Goal: Information Seeking & Learning: Check status

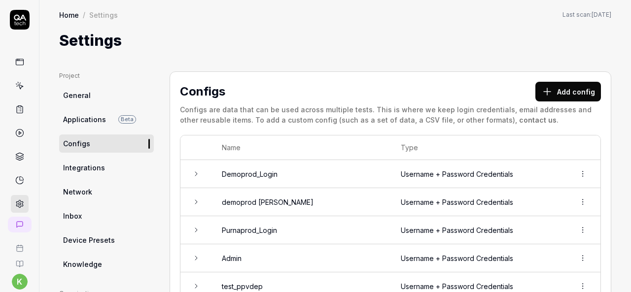
click at [15, 109] on icon at bounding box center [19, 109] width 9 height 9
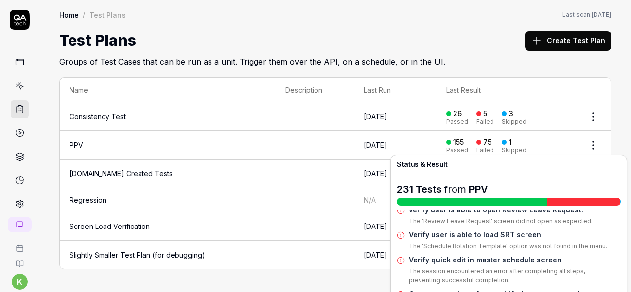
scroll to position [645, 0]
click at [500, 232] on link "Verify user is able to load SRT screen" at bounding box center [475, 236] width 133 height 8
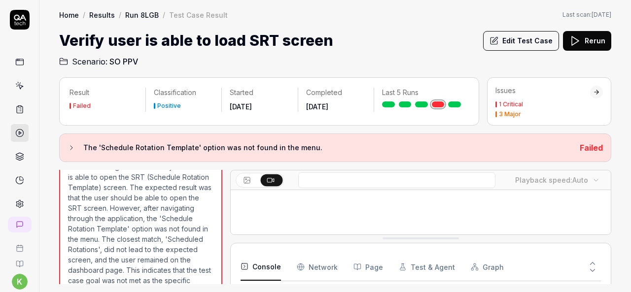
scroll to position [244, 0]
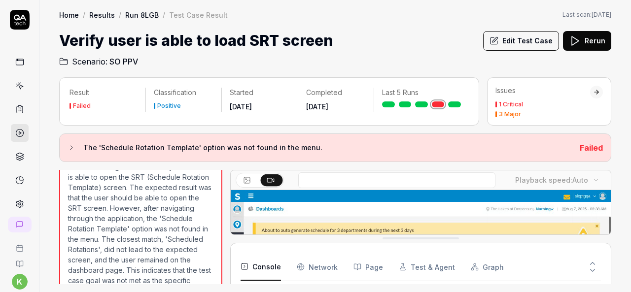
click at [21, 130] on link at bounding box center [20, 133] width 18 height 18
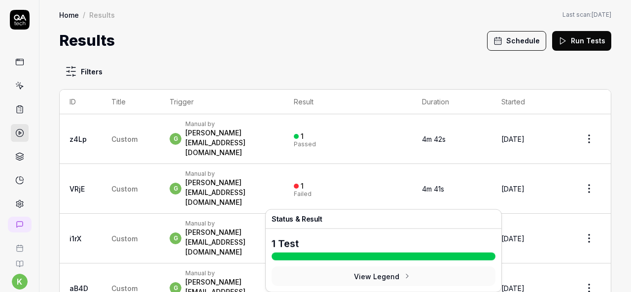
scroll to position [29, 0]
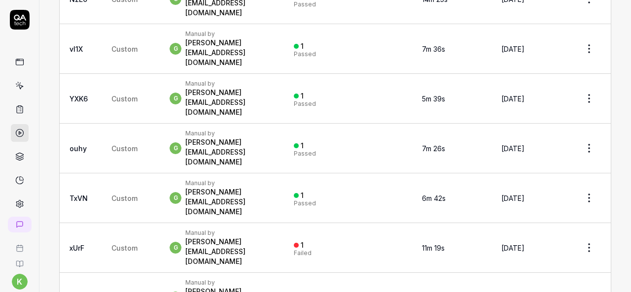
scroll to position [1912, 0]
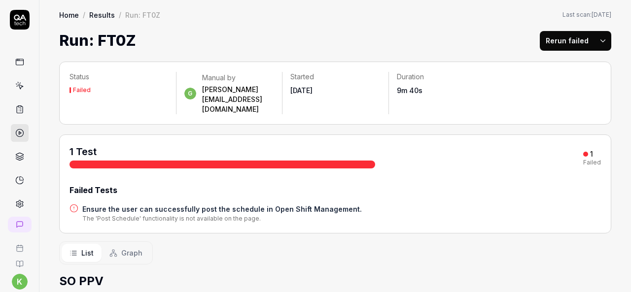
scroll to position [113, 0]
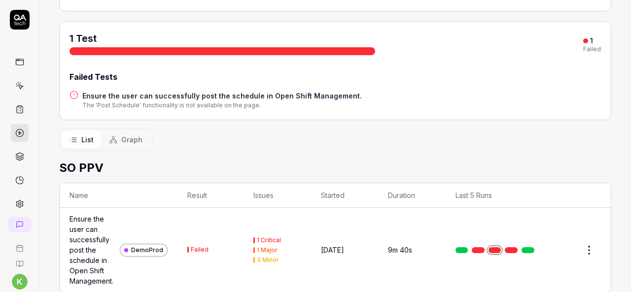
click at [96, 241] on div "Ensure the user can successfully post the schedule in Open Shift Management." at bounding box center [93, 250] width 46 height 72
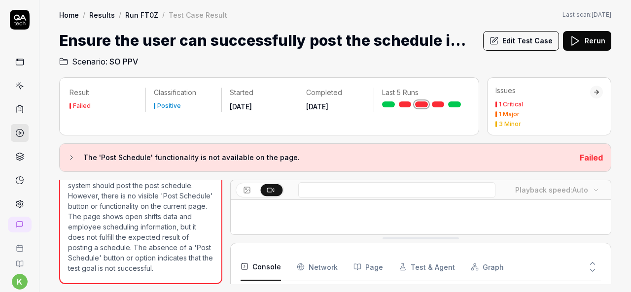
scroll to position [248, 0]
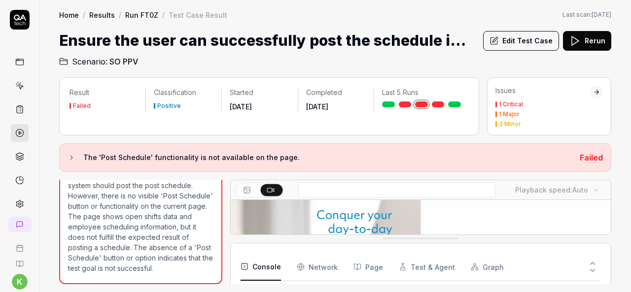
click at [458, 105] on link at bounding box center [454, 105] width 13 height 6
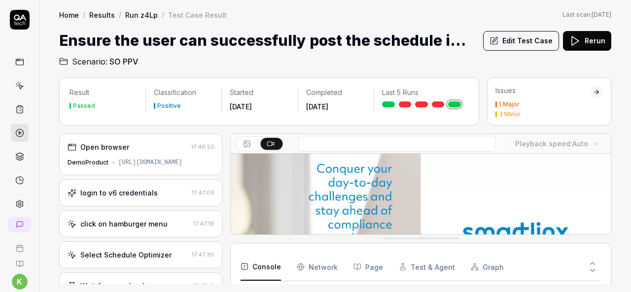
click at [325, 21] on div "Home / Results / Run z4Lp / Test Case Result Home / Results / Run z4Lp / Test C…" at bounding box center [335, 34] width 592 height 68
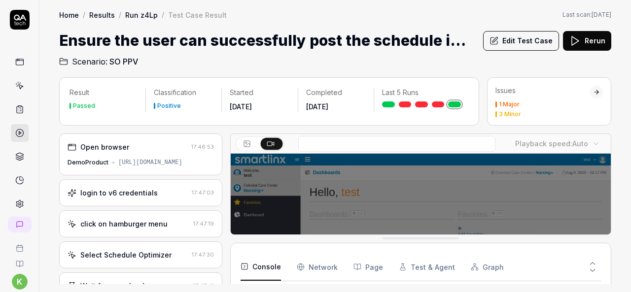
click at [436, 23] on div "Home / Results / Run z4Lp / Test Case Result Home / Results / Run z4Lp / Test C…" at bounding box center [335, 34] width 592 height 68
